Goal: Find specific page/section: Find specific page/section

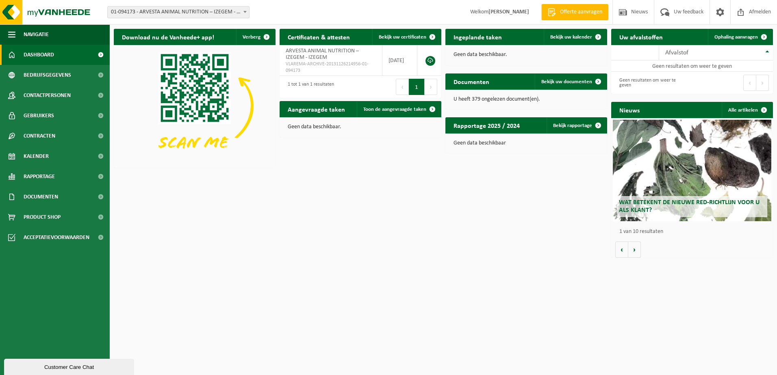
click at [166, 13] on span "01-094173 - ARVESTA ANIMAL NUTRITION – IZEGEM - IZEGEM" at bounding box center [178, 12] width 141 height 11
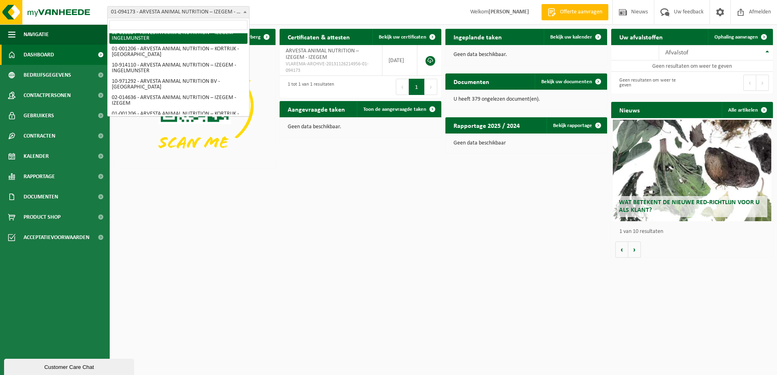
scroll to position [33, 0]
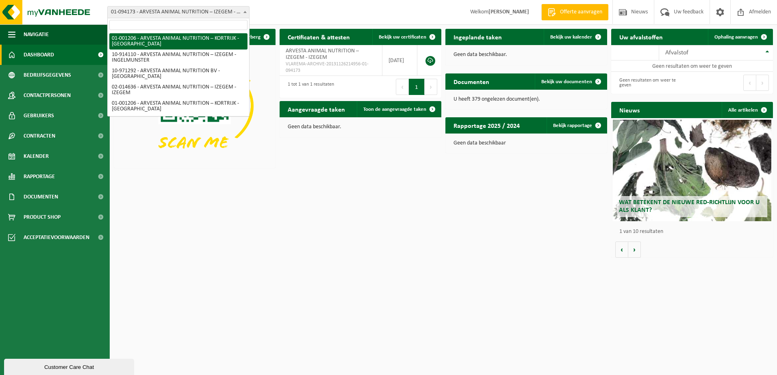
select select "13267"
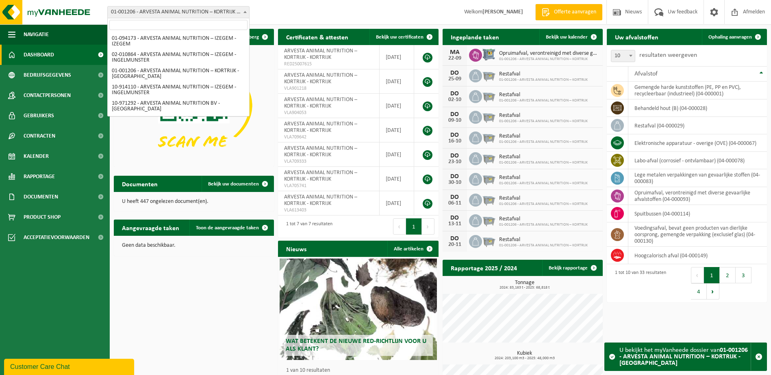
drag, startPoint x: 0, startPoint y: 0, endPoint x: 138, endPoint y: 11, distance: 138.2
click at [138, 11] on span "01-001206 - ARVESTA ANIMAL NUTRITION – KORTRIJK - [GEOGRAPHIC_DATA]" at bounding box center [178, 12] width 141 height 11
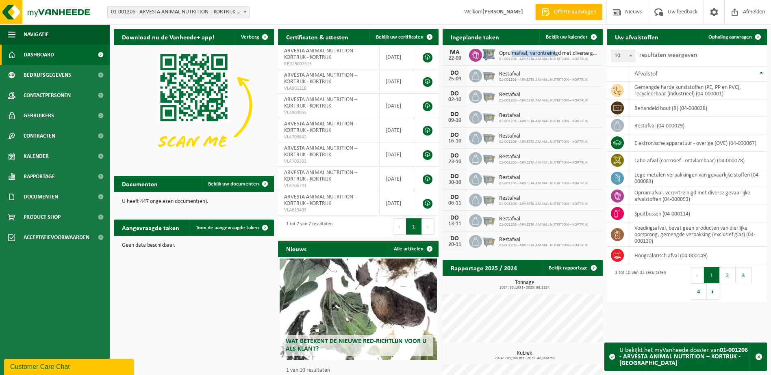
drag, startPoint x: 511, startPoint y: 53, endPoint x: 557, endPoint y: 54, distance: 45.5
click at [557, 54] on span "Opruimafval, verontreinigd met diverse gevaarlijke afvalstoffen" at bounding box center [549, 53] width 100 height 7
drag, startPoint x: 557, startPoint y: 54, endPoint x: 536, endPoint y: 70, distance: 25.8
click at [536, 70] on div "Restafval 01-001206 - ARVESTA ANIMAL NUTRITION – KORTRIJK" at bounding box center [541, 76] width 93 height 13
